Goal: Task Accomplishment & Management: Use online tool/utility

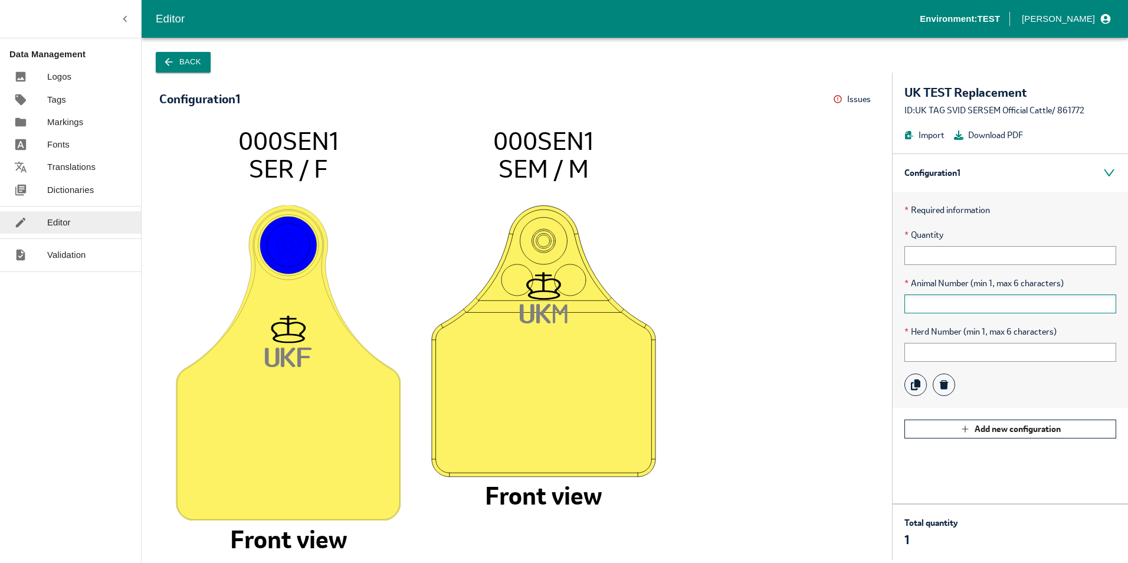
click at [935, 308] on input "text" at bounding box center [1011, 303] width 212 height 19
type input "00001"
type input "10"
type input "123456"
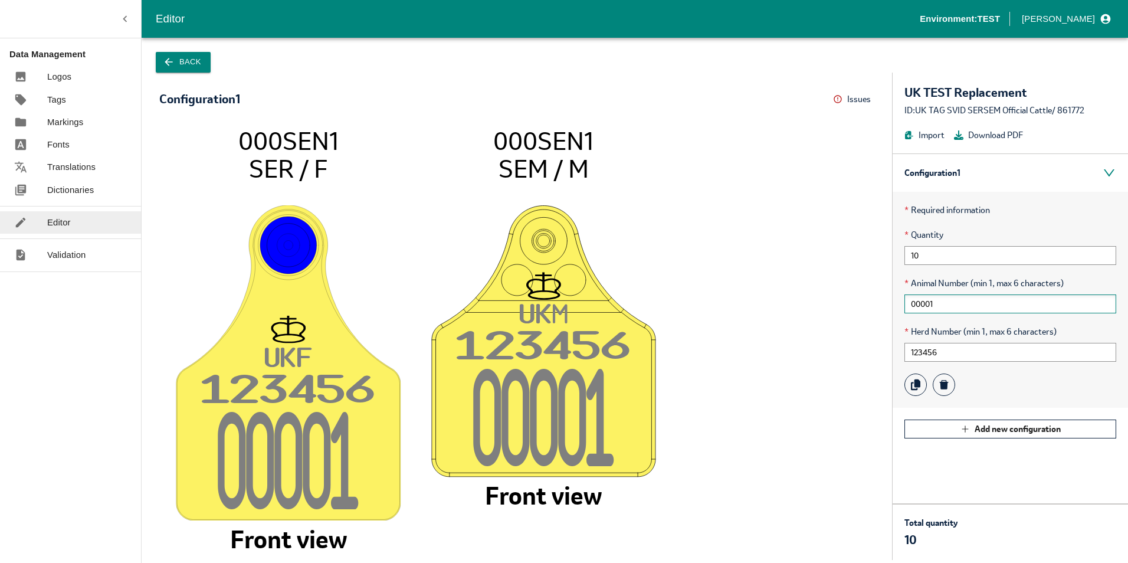
click at [912, 303] on input "00001" at bounding box center [1011, 303] width 212 height 19
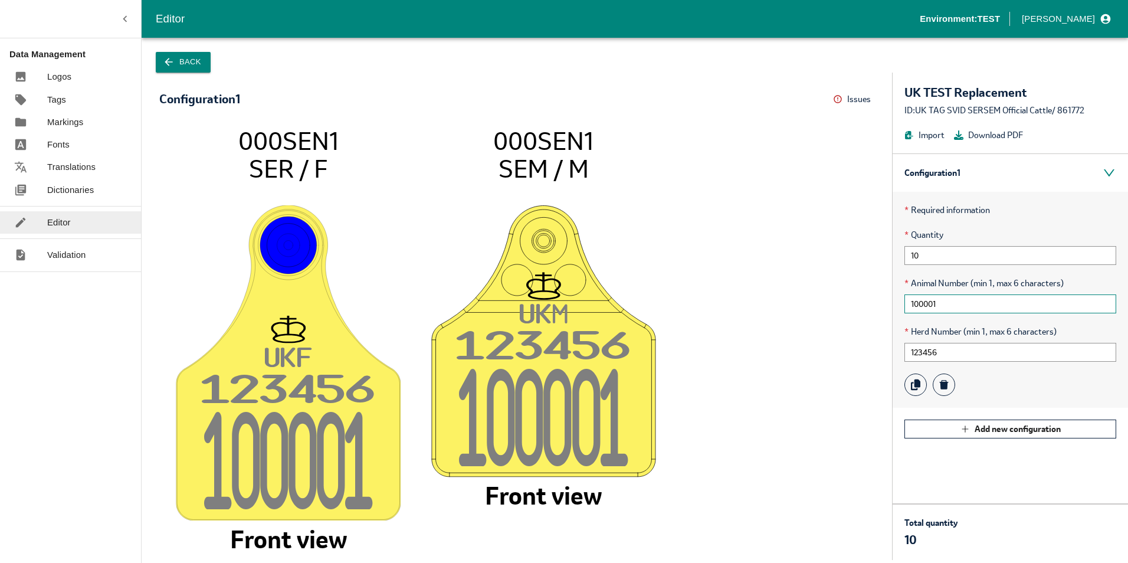
type input "100001"
drag, startPoint x: 238, startPoint y: 136, endPoint x: 584, endPoint y: 165, distance: 347.6
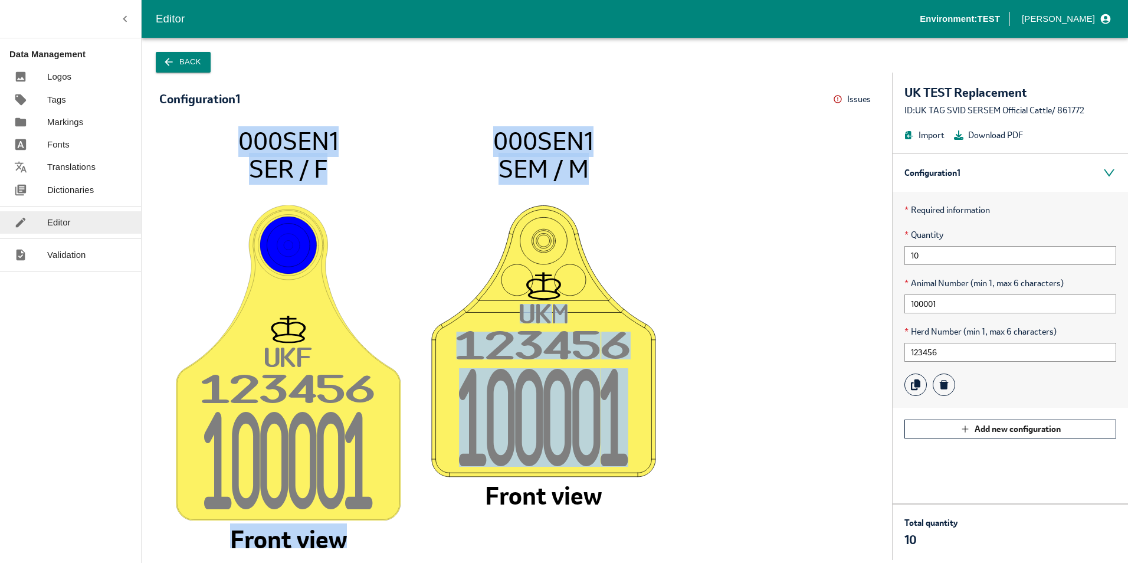
click at [584, 165] on icon "UK F 12345 6 10000 1 000SEN1 SER / F Front view UK M 12345 6 10000 1 000SEN1 SE…" at bounding box center [517, 337] width 692 height 422
drag, startPoint x: 584, startPoint y: 165, endPoint x: 580, endPoint y: 172, distance: 9.0
click at [582, 169] on tspan "SEM / M" at bounding box center [544, 169] width 90 height 32
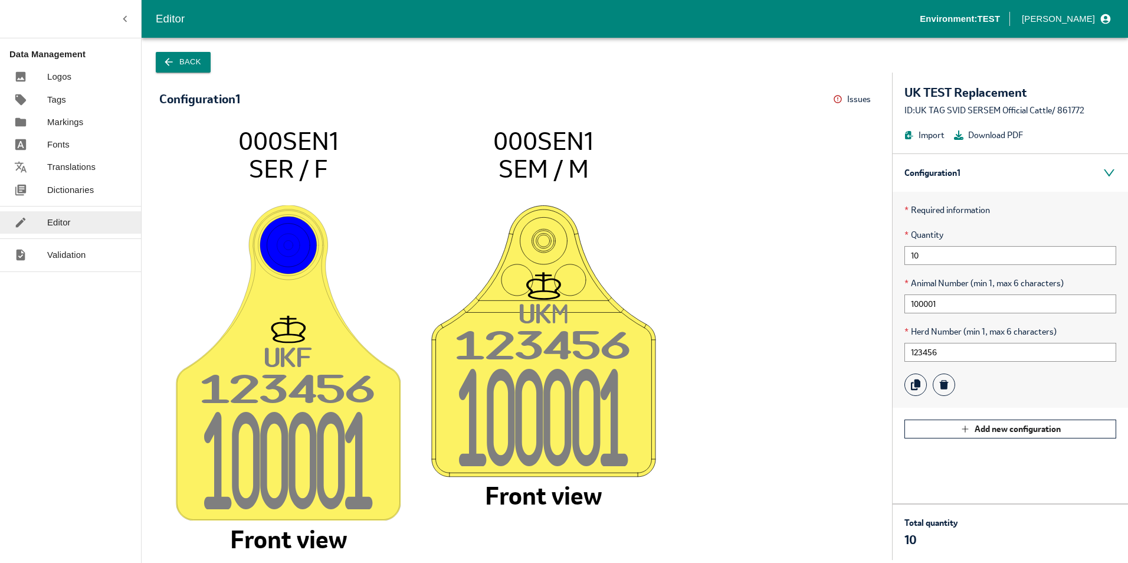
drag, startPoint x: 592, startPoint y: 174, endPoint x: 584, endPoint y: 173, distance: 8.3
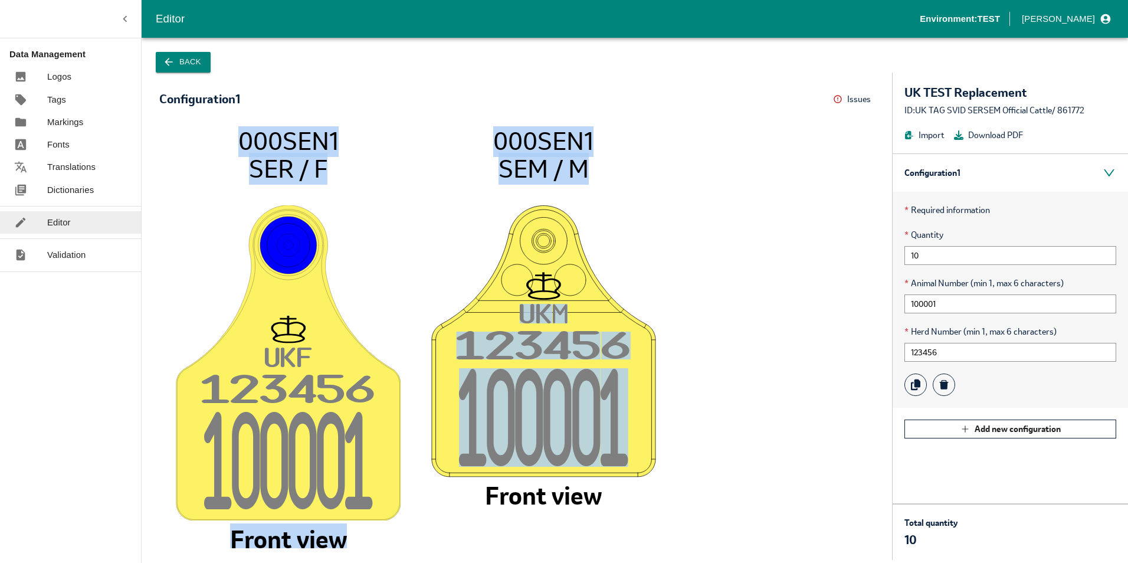
click at [591, 175] on icon "UK F 12345 6 10000 1 000SEN1 SER / F Front view UK M 12345 6 10000 1 000SEN1 SE…" at bounding box center [517, 337] width 692 height 422
click at [583, 173] on tspan "SEM / M" at bounding box center [544, 169] width 90 height 32
click at [585, 171] on tspan "SEM / M" at bounding box center [544, 169] width 90 height 32
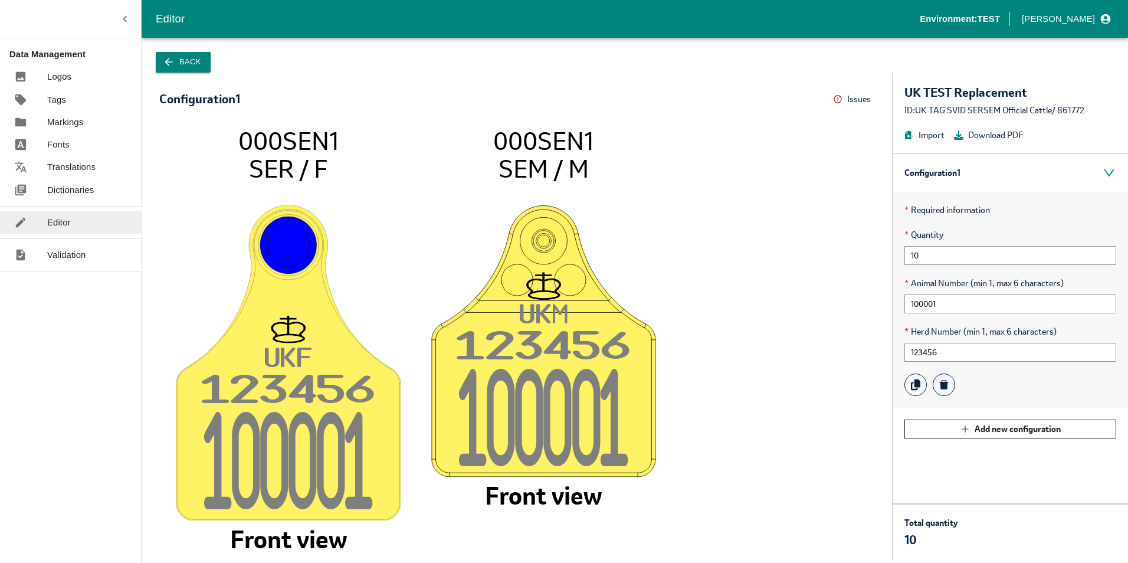
drag, startPoint x: 587, startPoint y: 169, endPoint x: 497, endPoint y: 145, distance: 93.6
click at [497, 145] on icon "UK F 12345 6 10000 1 000SEN1 SER / F Front view UK M 12345 6 10000 1 000SEN1 SE…" at bounding box center [517, 337] width 692 height 422
click at [183, 63] on button "Back" at bounding box center [183, 62] width 55 height 21
